Goal: Task Accomplishment & Management: Manage account settings

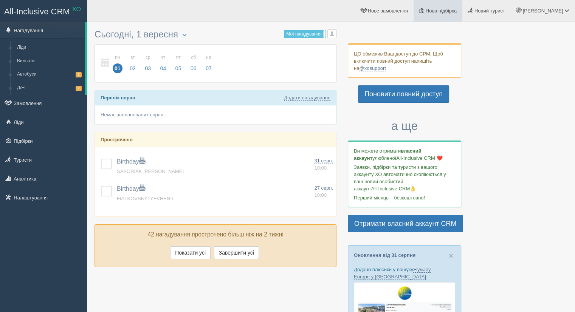
click at [462, 16] on link "Нова підбірка" at bounding box center [438, 11] width 49 height 22
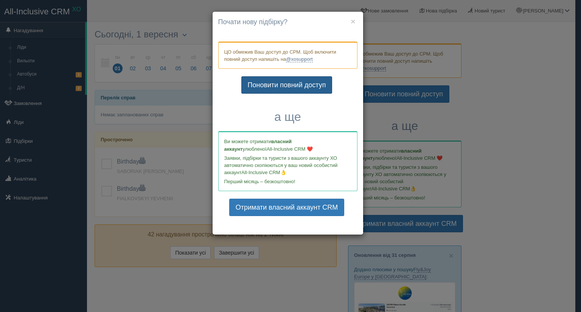
click at [287, 82] on link "Поновити повний доступ" at bounding box center [286, 84] width 91 height 17
click at [352, 21] on button "×" at bounding box center [352, 21] width 5 height 8
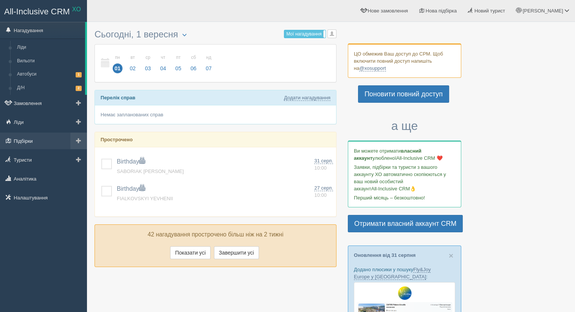
click at [24, 143] on link "Підбірки" at bounding box center [43, 141] width 87 height 17
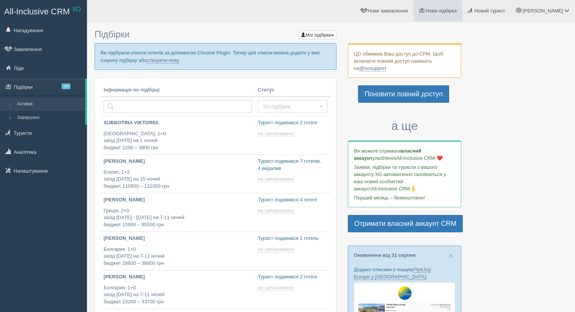
click at [457, 9] on span "Нова підбірка" at bounding box center [441, 11] width 31 height 6
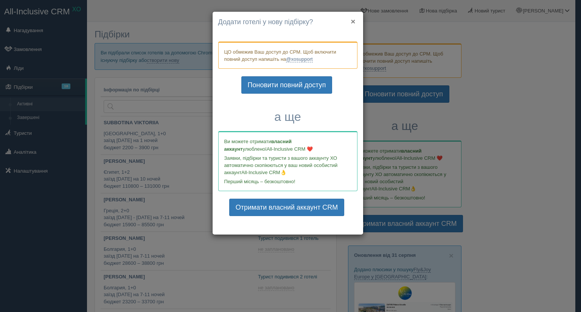
click at [352, 17] on button "×" at bounding box center [352, 21] width 5 height 8
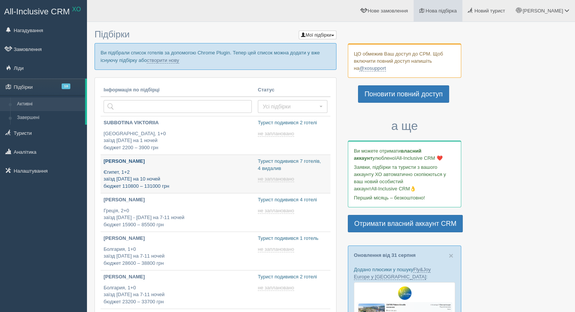
type input "2025-09-01 16:05"
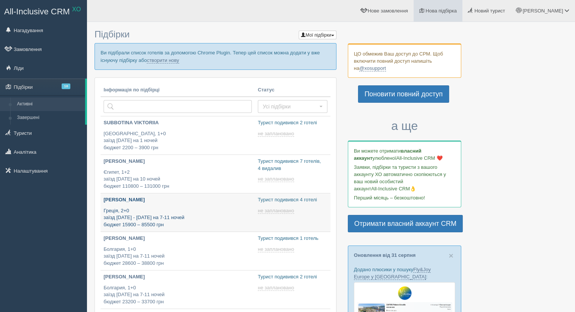
type input "2025-09-01 22:40"
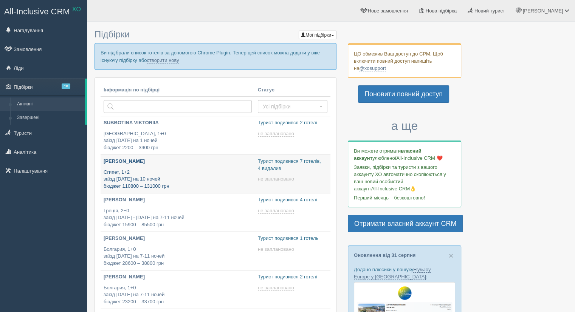
click at [110, 160] on p "Леся" at bounding box center [178, 161] width 148 height 7
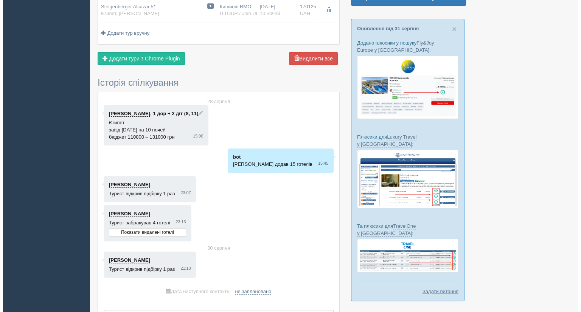
scroll to position [284, 0]
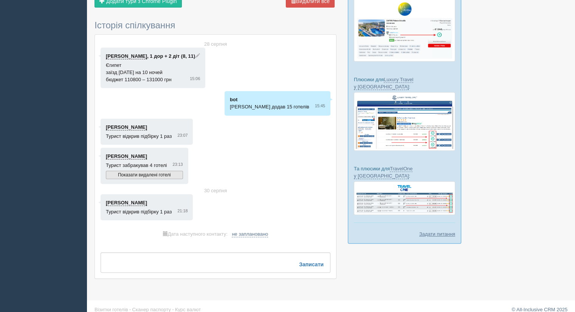
click at [140, 171] on link "Показати видалені готелі" at bounding box center [144, 175] width 77 height 8
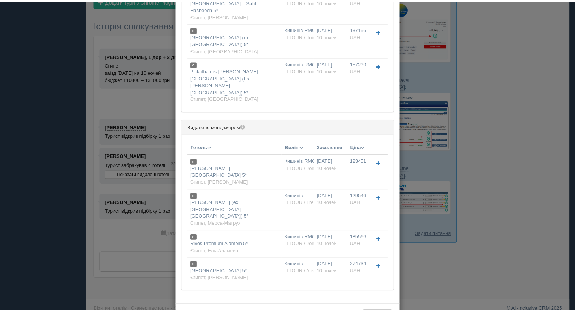
scroll to position [0, 0]
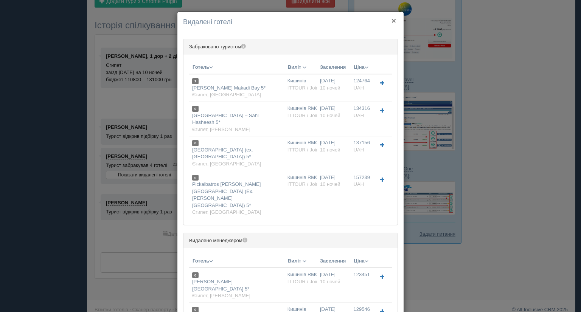
click at [391, 18] on button "×" at bounding box center [393, 21] width 5 height 8
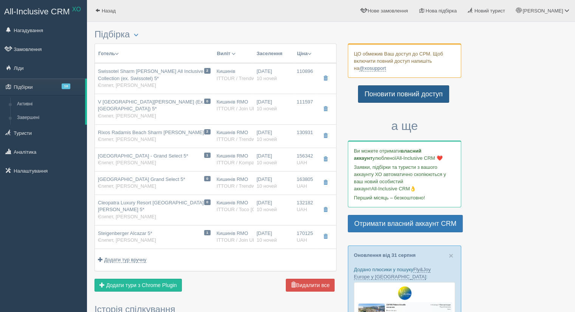
click at [387, 93] on link "Поновити повний доступ" at bounding box center [403, 93] width 91 height 17
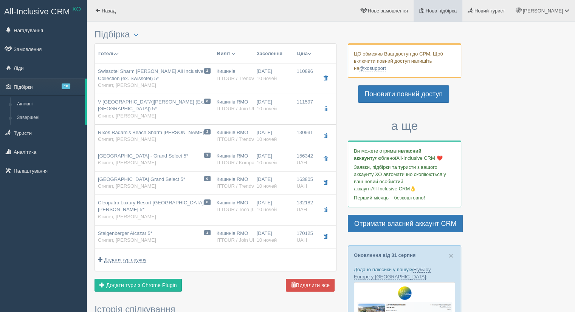
click at [457, 11] on span "Нова підбірка" at bounding box center [441, 11] width 31 height 6
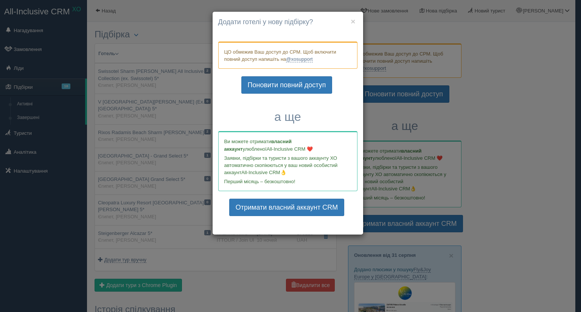
click at [488, 112] on div "× Почати нову підбірку? Додати готелі у нову підбірку? ЦО обмежив Ваш доступ до…" at bounding box center [290, 156] width 581 height 312
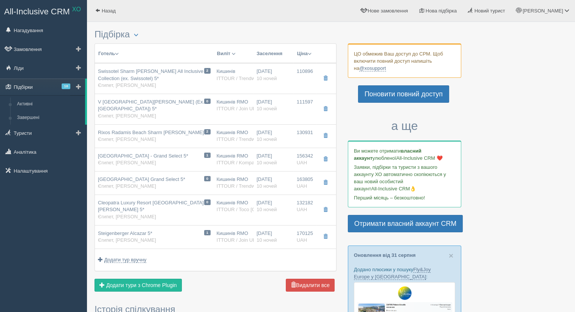
click at [29, 91] on link "Підбірки 18" at bounding box center [42, 87] width 85 height 17
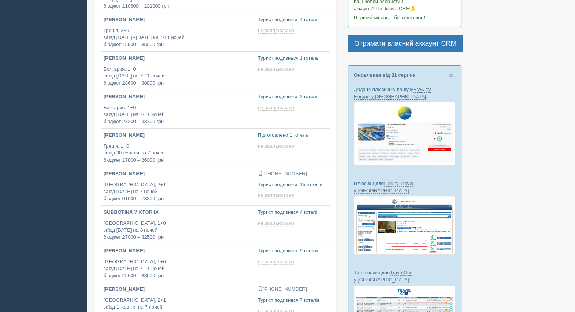
scroll to position [227, 0]
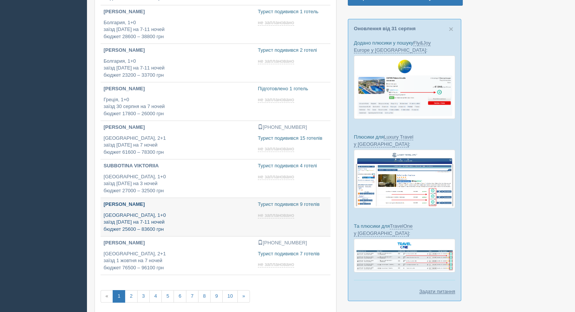
type input "[DATE] 13:15"
type input "2025-09-01 19:00"
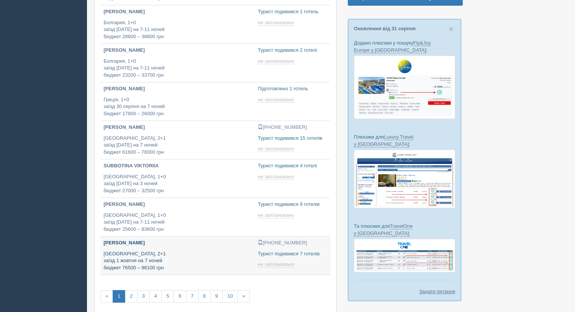
type input "2025-09-01 18:10"
click at [130, 294] on link "2" at bounding box center [131, 296] width 12 height 12
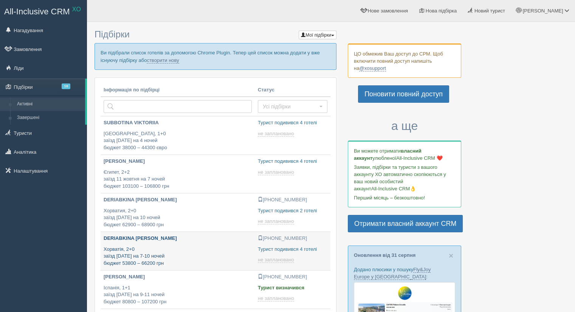
type input "[DATE] 16:55"
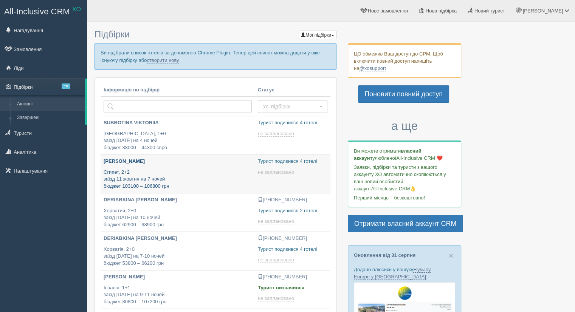
type input "[DATE] 12:50"
type input "[DATE] 14:55"
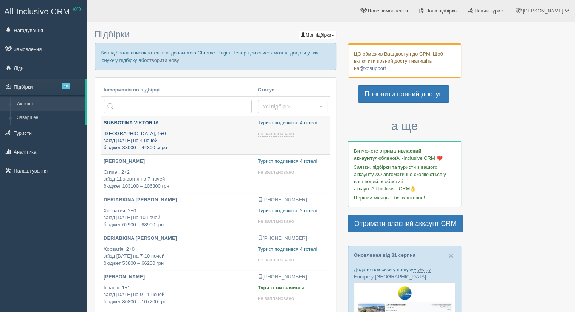
type input "[DATE] 16:20"
click at [121, 119] on p "SUBBOTINA VIKTORIIA" at bounding box center [178, 122] width 148 height 7
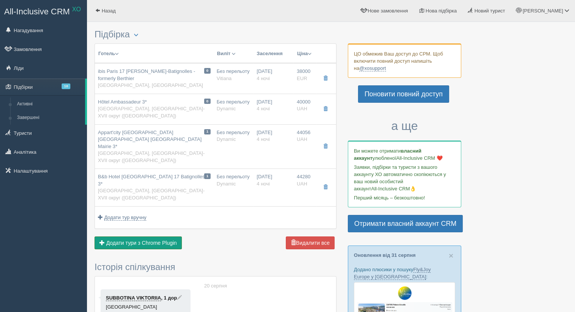
click at [163, 240] on span "Додати тури з Chrome Plugin" at bounding box center [141, 243] width 71 height 6
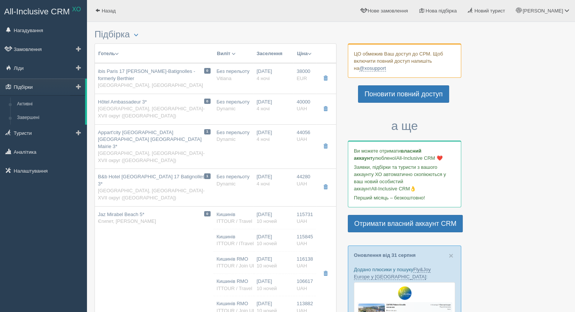
click at [50, 88] on link "Підбірки" at bounding box center [42, 87] width 85 height 17
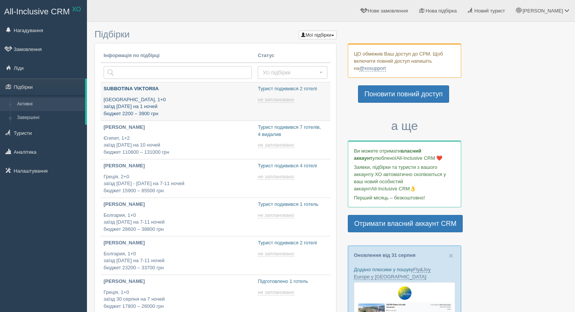
type input "[DATE] 17:20"
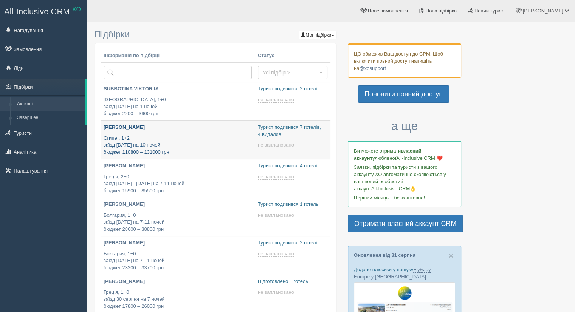
type input "[DATE] 16:05"
click at [108, 122] on link "Леся Єгипет, 1+2 заїзд 7 жовтня на 10 ночей бюджет 110800 – 131000 грн" at bounding box center [178, 140] width 154 height 38
